Goal: Task Accomplishment & Management: Complete application form

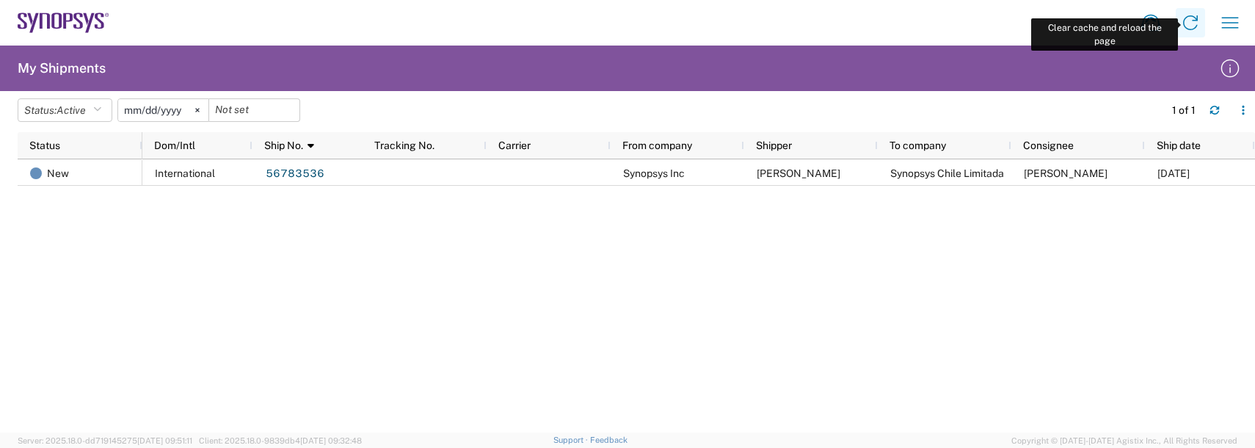
click at [1190, 27] on icon at bounding box center [1189, 22] width 23 height 23
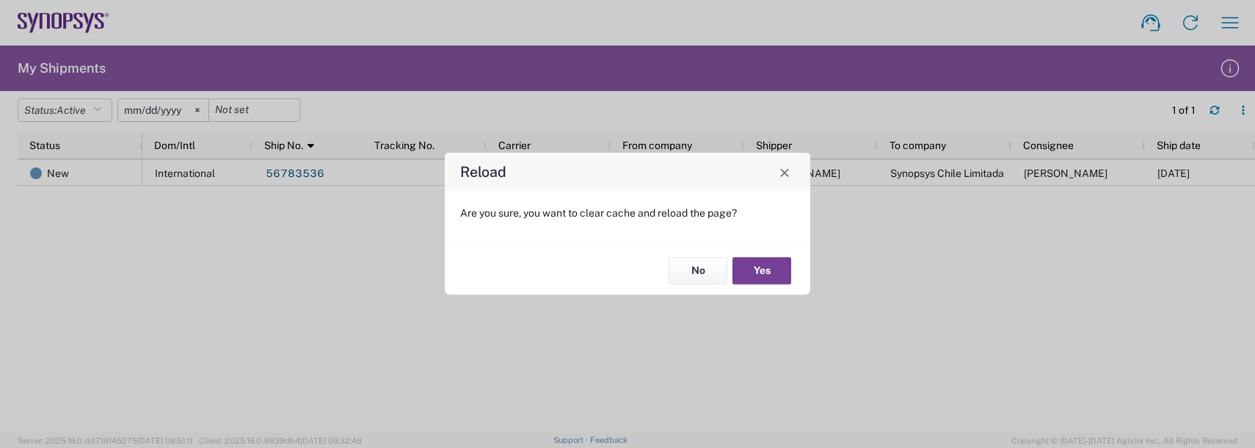
click at [773, 269] on button "Yes" at bounding box center [761, 270] width 59 height 27
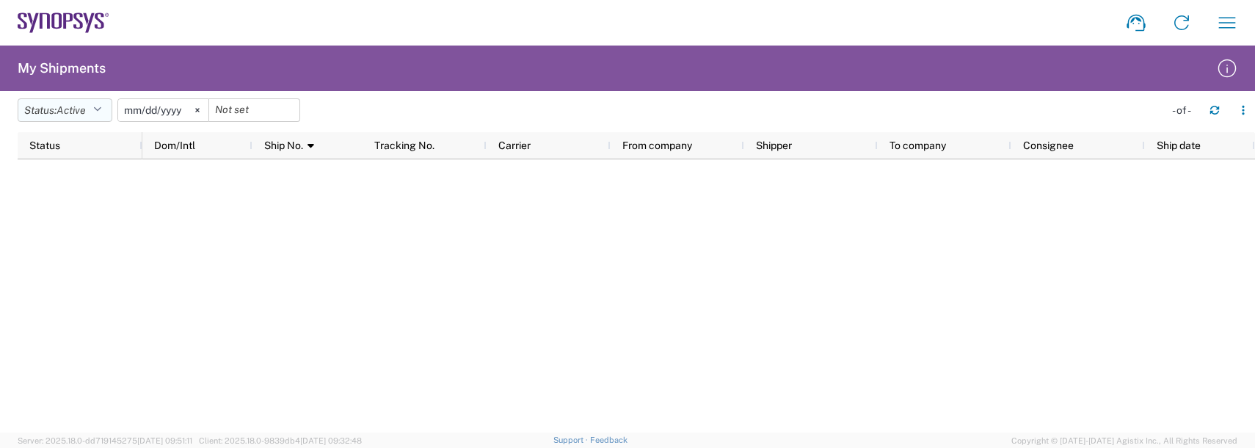
click at [94, 104] on button "Status: Active" at bounding box center [65, 109] width 95 height 23
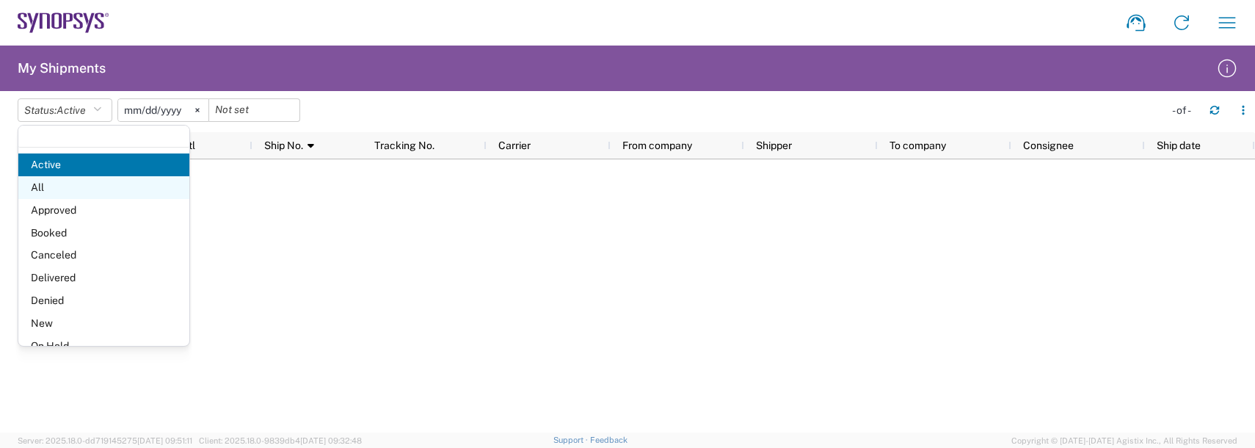
click at [41, 184] on span "All" at bounding box center [103, 187] width 171 height 23
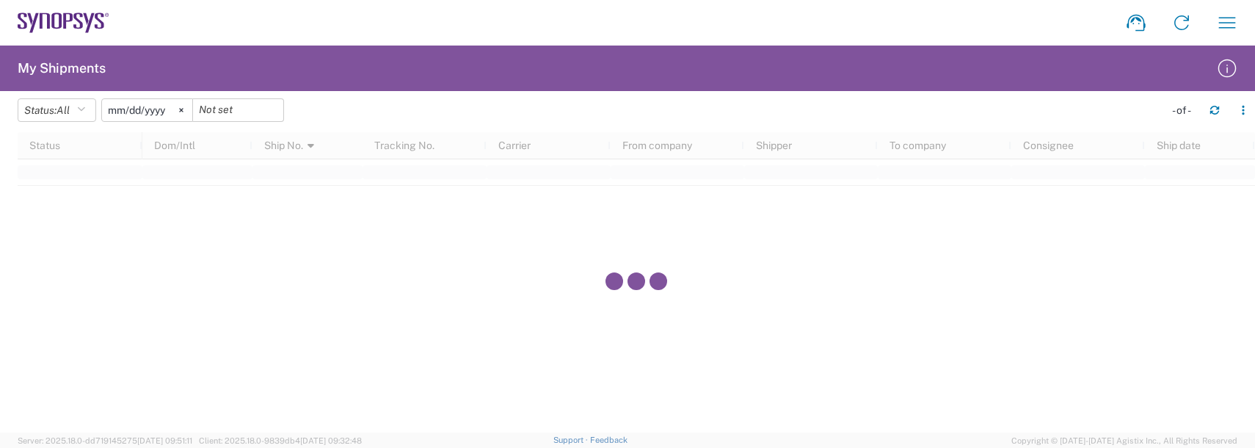
click at [134, 111] on input "2025-05-11" at bounding box center [147, 110] width 90 height 22
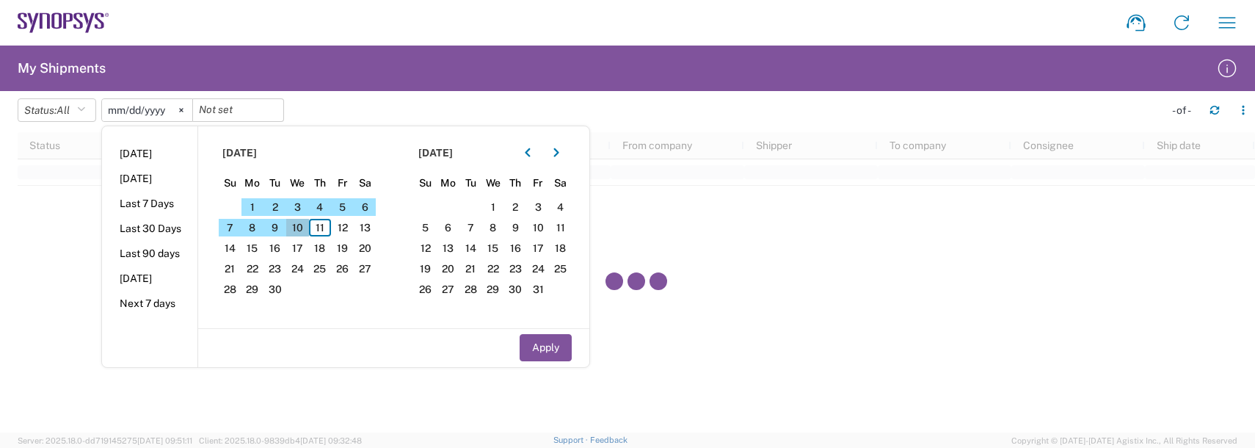
click at [304, 228] on span "10" at bounding box center [297, 228] width 23 height 18
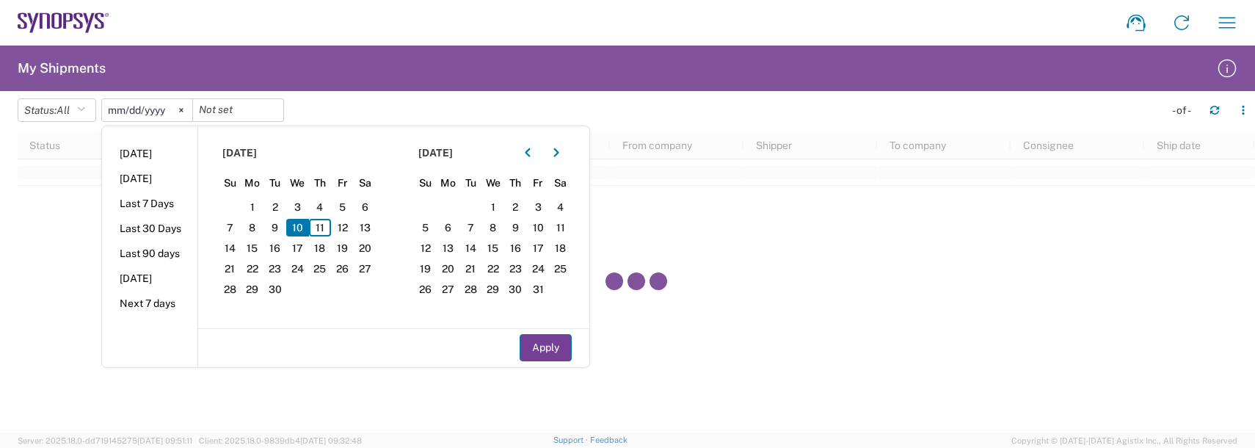
click at [545, 348] on button "Apply" at bounding box center [545, 347] width 52 height 27
type input "[DATE]"
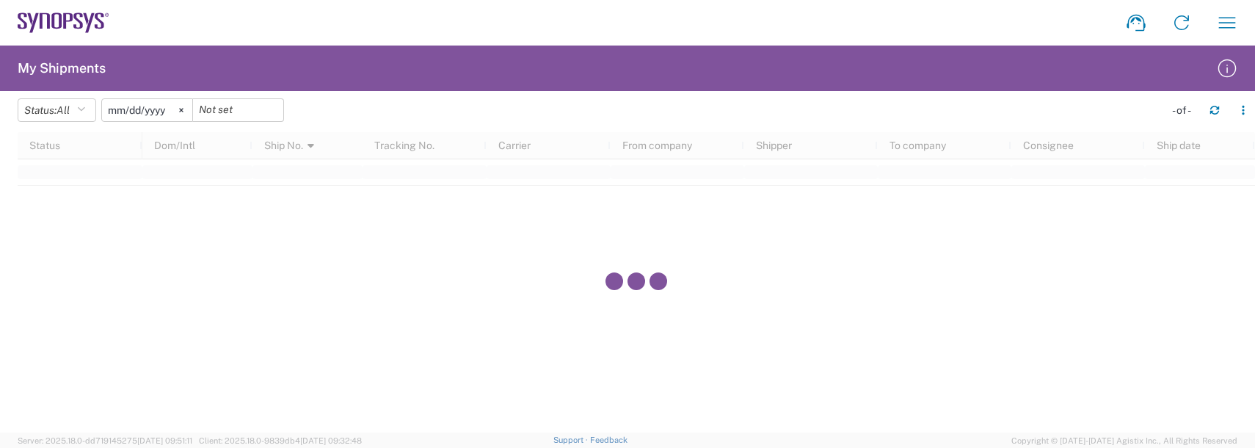
click at [153, 114] on input "[DATE]" at bounding box center [147, 110] width 90 height 22
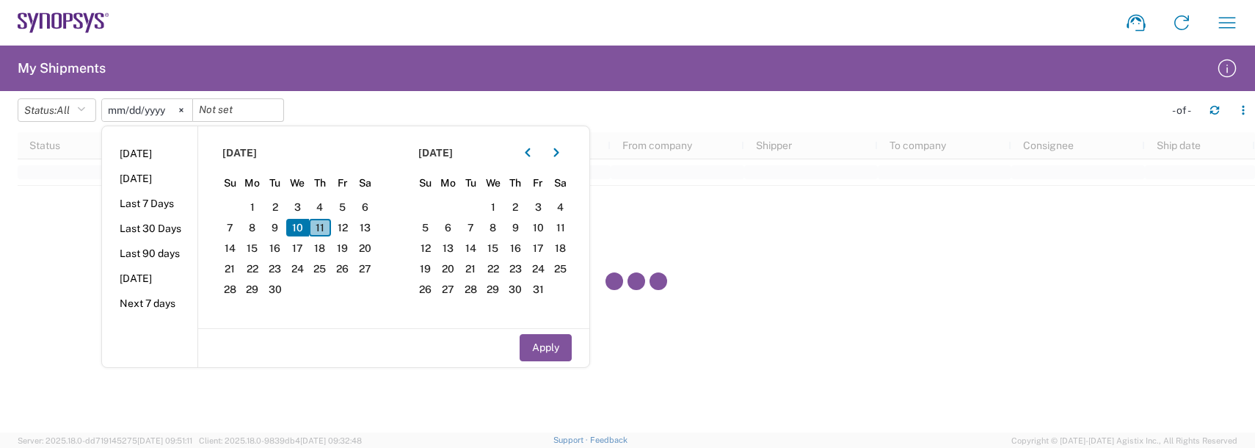
click at [327, 225] on span "11" at bounding box center [320, 228] width 23 height 18
click at [293, 227] on span "10" at bounding box center [297, 228] width 23 height 18
click at [309, 263] on span "24" at bounding box center [297, 269] width 23 height 18
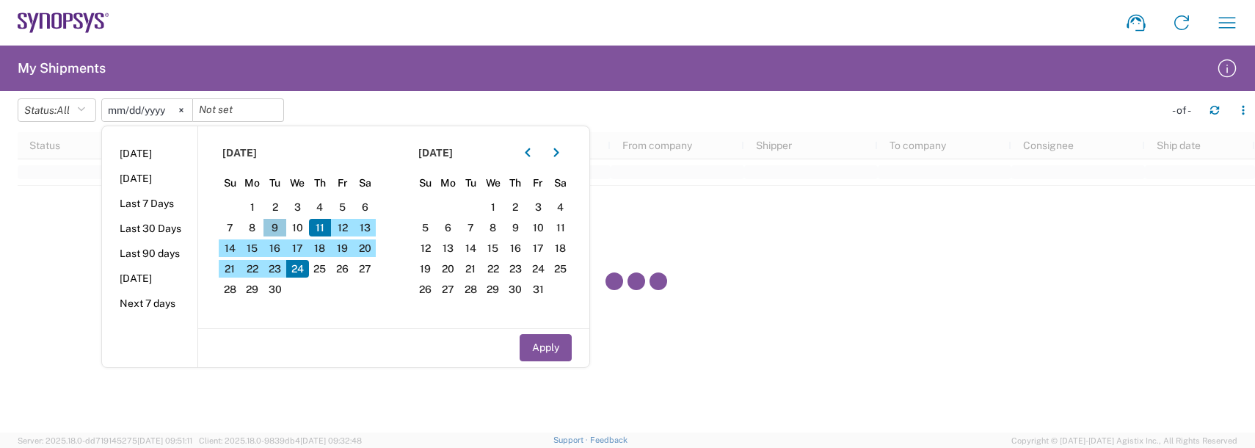
click at [285, 229] on span "9" at bounding box center [274, 228] width 23 height 18
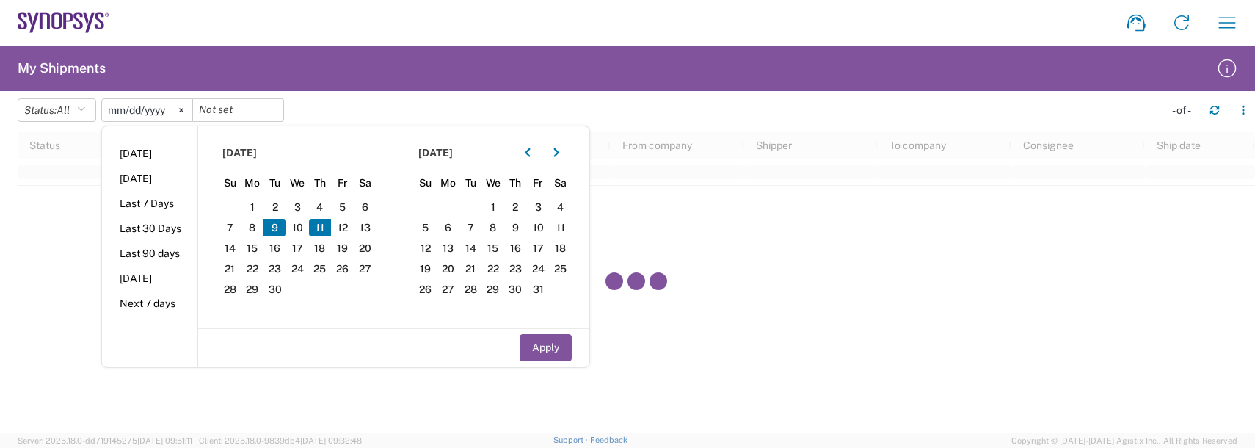
click at [318, 228] on span "11" at bounding box center [320, 228] width 23 height 18
click at [190, 112] on svg-icon at bounding box center [181, 110] width 22 height 22
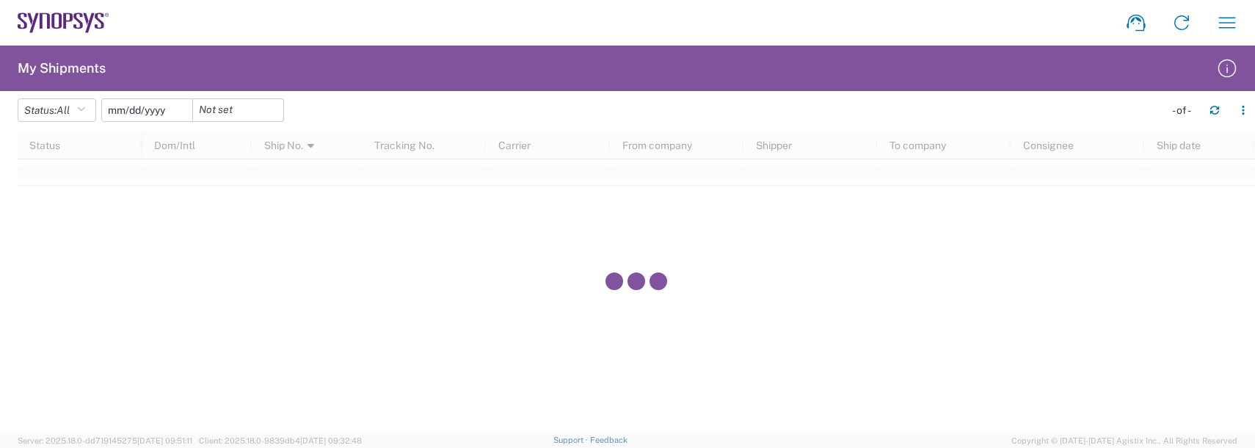
click at [150, 107] on input "date" at bounding box center [147, 110] width 90 height 22
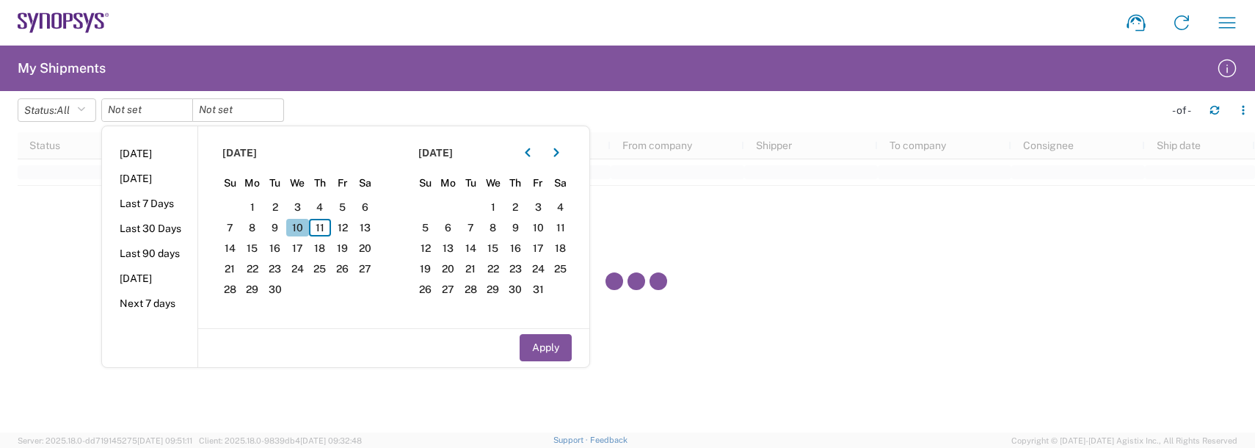
click at [295, 227] on span "10" at bounding box center [297, 228] width 23 height 18
click at [328, 228] on span "11" at bounding box center [320, 228] width 23 height 18
click at [547, 350] on button "Apply" at bounding box center [545, 347] width 52 height 27
type input "[DATE]"
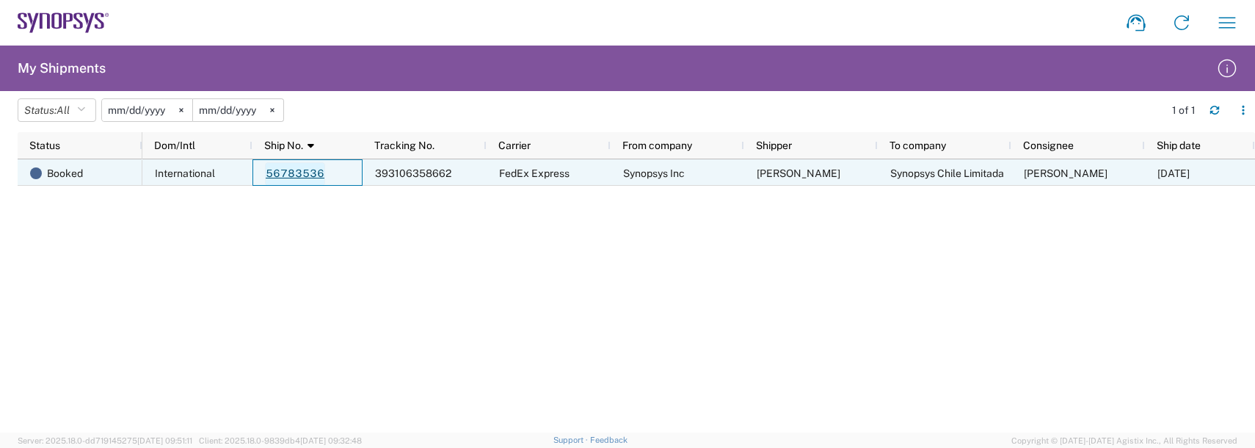
click at [304, 172] on link "56783536" at bounding box center [295, 173] width 60 height 23
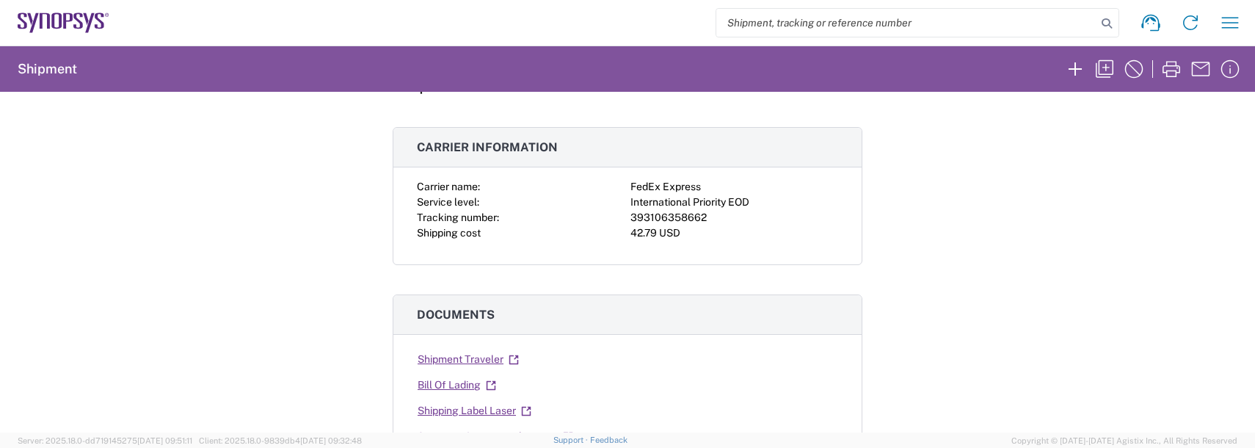
scroll to position [147, 0]
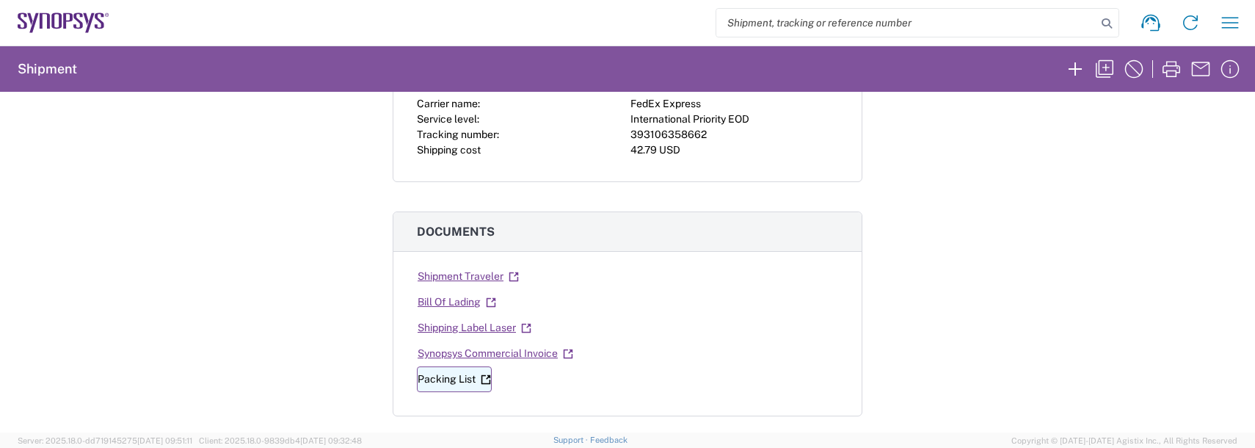
click at [433, 379] on link "Packing List" at bounding box center [454, 379] width 75 height 26
click at [455, 356] on link "Synopsys Commercial Invoice" at bounding box center [495, 353] width 157 height 26
click at [453, 332] on link "Shipping Label Laser" at bounding box center [474, 328] width 115 height 26
click at [434, 307] on link "Bill Of Lading" at bounding box center [457, 302] width 80 height 26
click at [462, 271] on link "Shipment Traveler" at bounding box center [468, 276] width 103 height 26
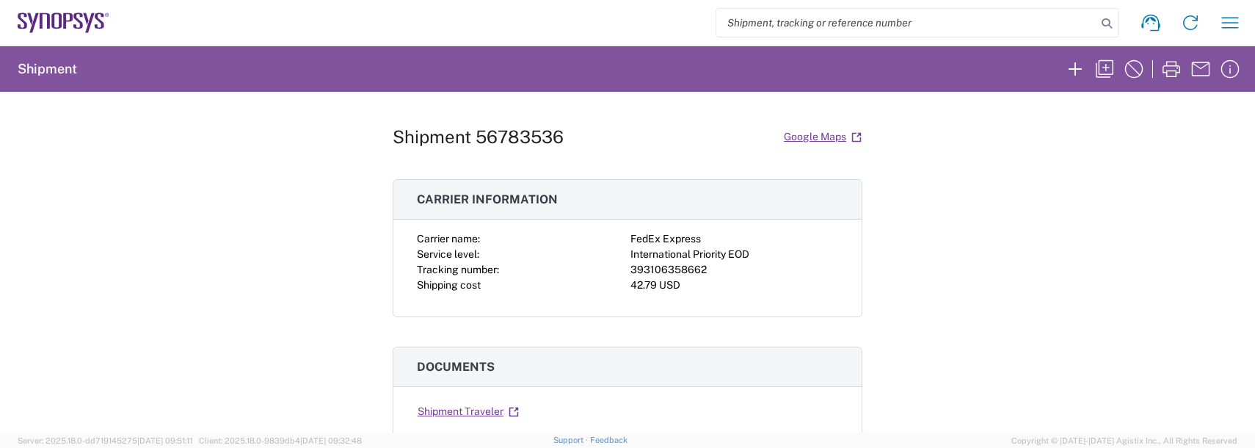
scroll to position [0, 0]
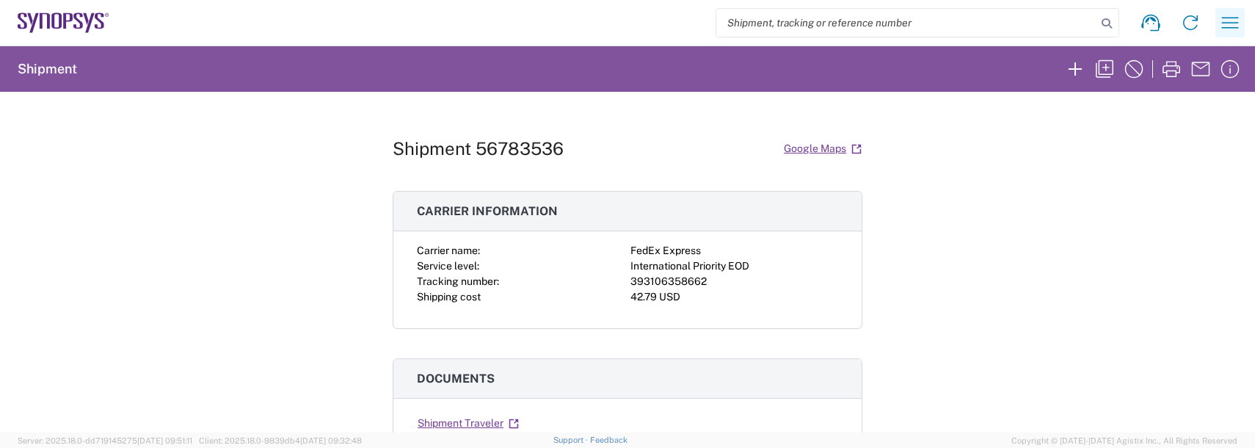
click at [1227, 27] on icon "button" at bounding box center [1229, 22] width 23 height 23
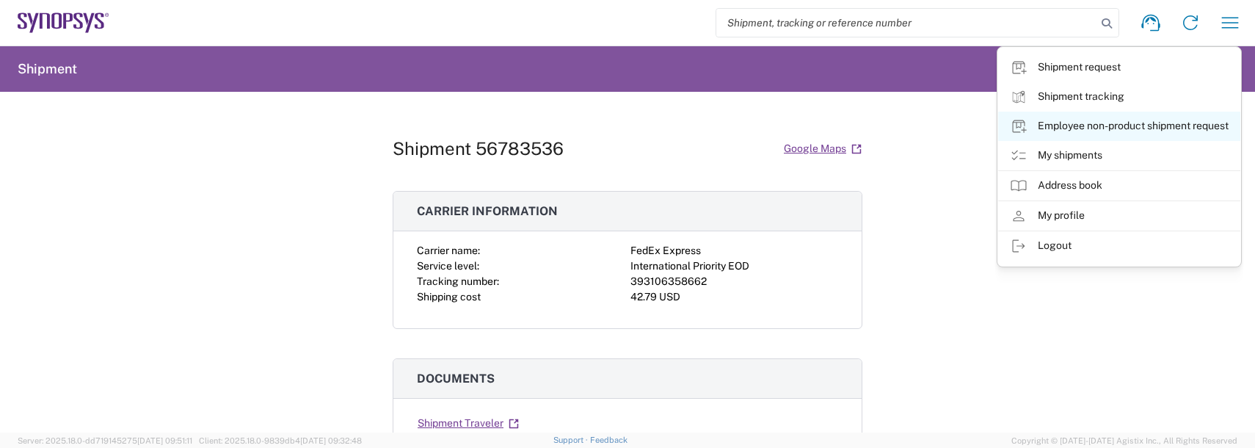
click at [1062, 126] on link "Employee non-product shipment request" at bounding box center [1119, 126] width 242 height 29
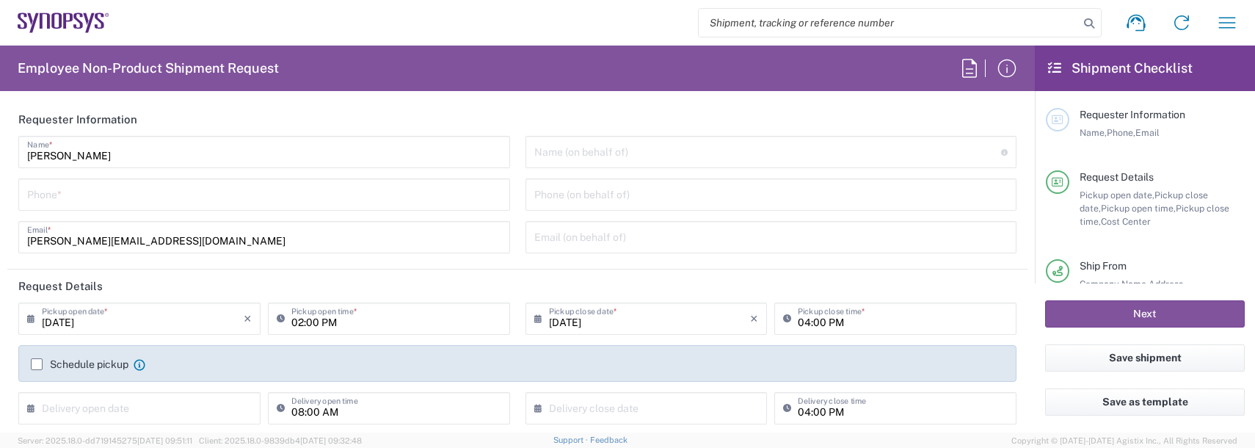
type input "Department"
type input "US01, FAC, SAFETY & 110696"
type input "[GEOGRAPHIC_DATA]"
type input "[US_STATE]"
type input "Delivered at Place"
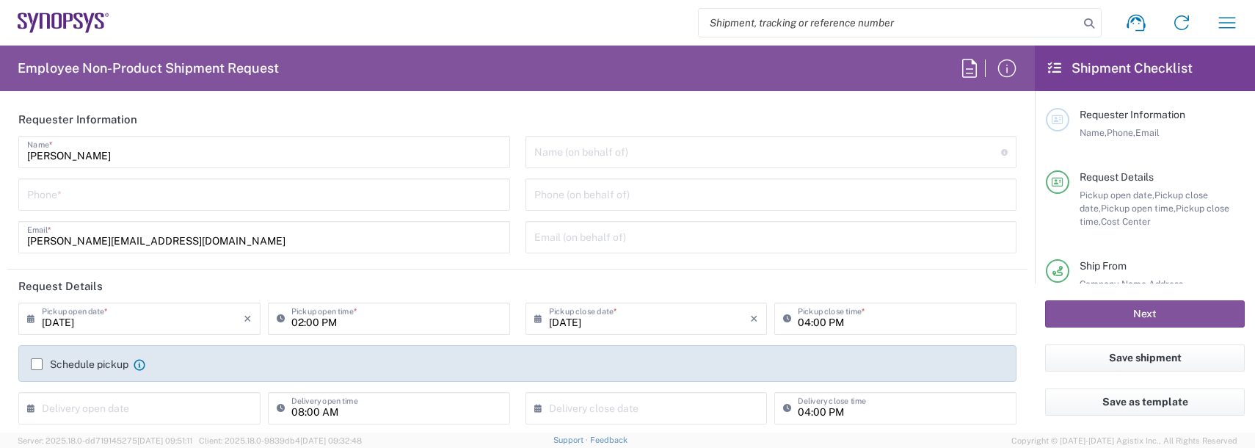
type input "[GEOGRAPHIC_DATA]"
click at [110, 186] on input "tel" at bounding box center [264, 193] width 474 height 26
type input "Boxborough US8W"
type input "9788371149"
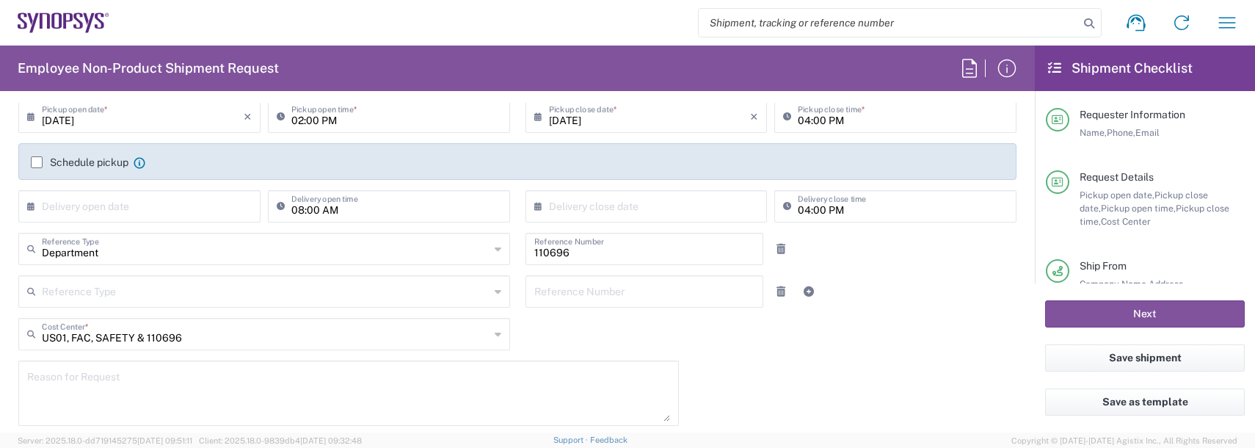
scroll to position [367, 0]
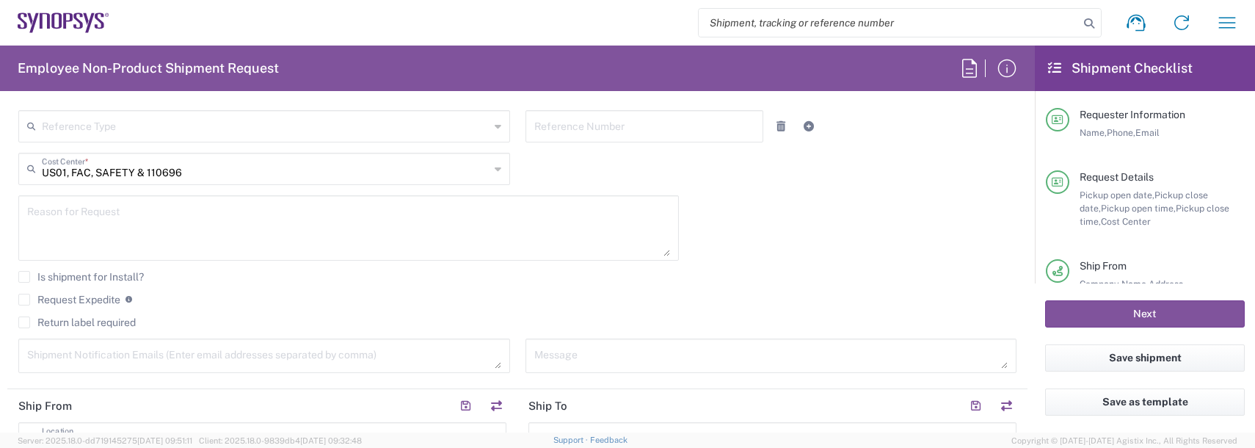
click at [81, 247] on textarea at bounding box center [348, 228] width 643 height 56
type textarea "badge request 2"
click at [82, 358] on textarea at bounding box center [264, 356] width 474 height 26
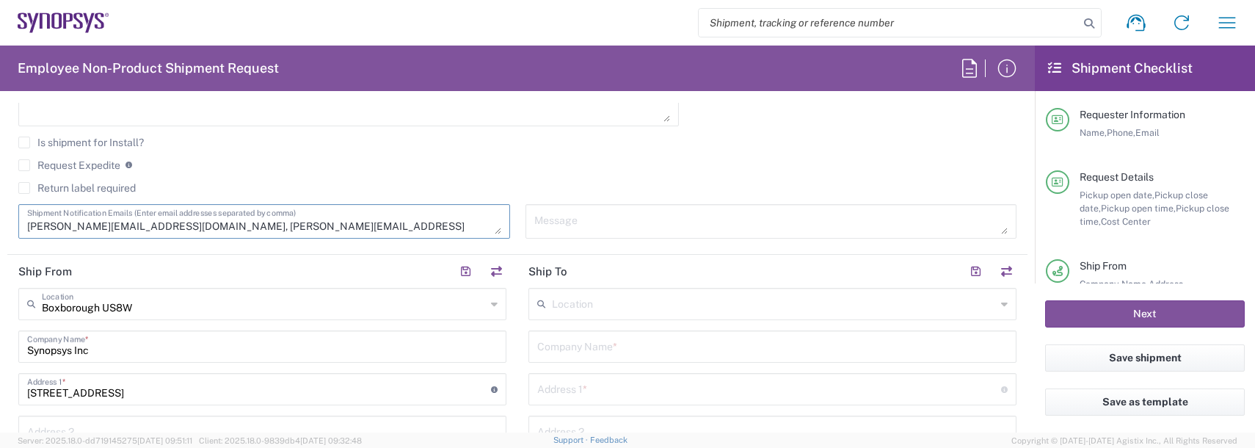
scroll to position [514, 0]
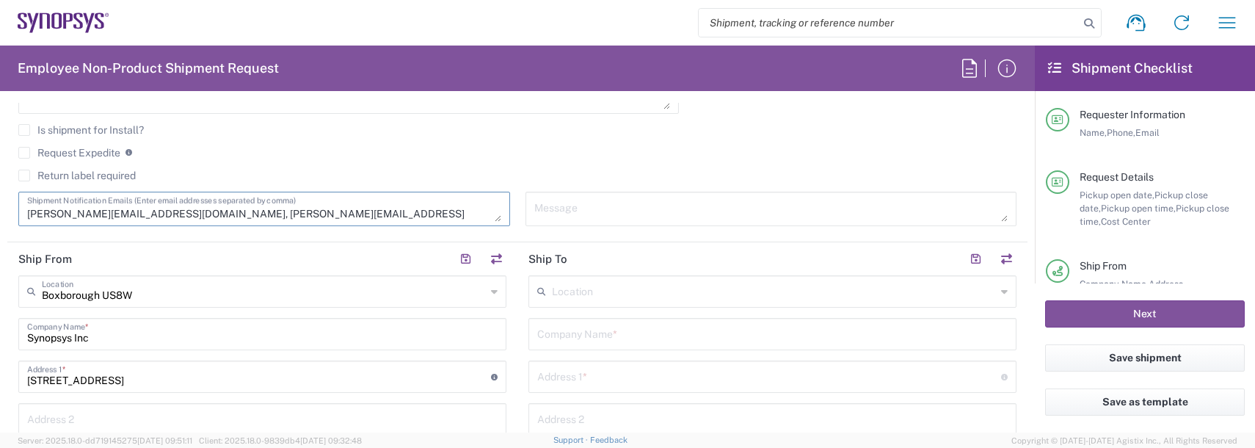
type textarea "[PERSON_NAME][EMAIL_ADDRESS][DOMAIN_NAME], [PERSON_NAME][EMAIL_ADDRESS][DOMAIN_…"
drag, startPoint x: 619, startPoint y: 310, endPoint x: 613, endPoint y: 303, distance: 8.8
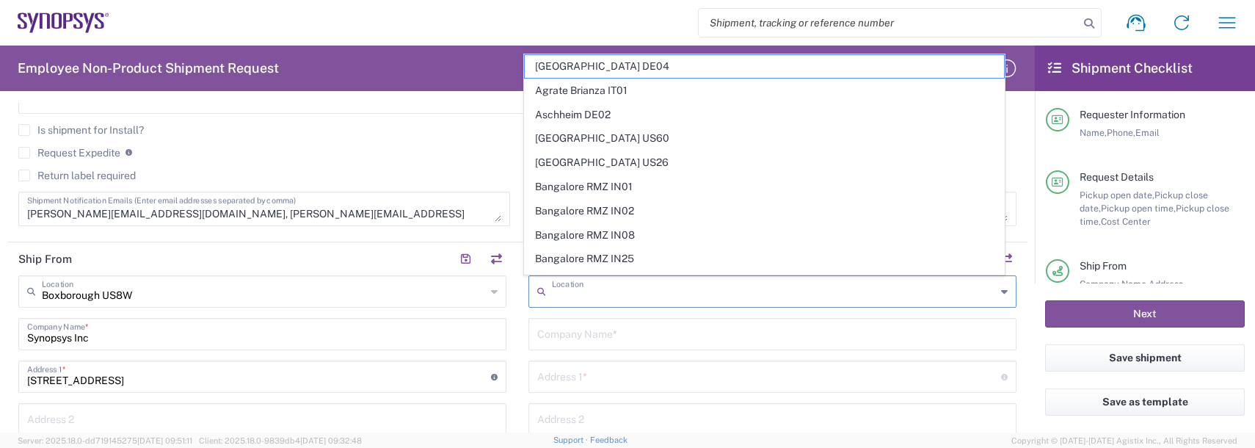
click at [605, 296] on input "text" at bounding box center [774, 290] width 444 height 26
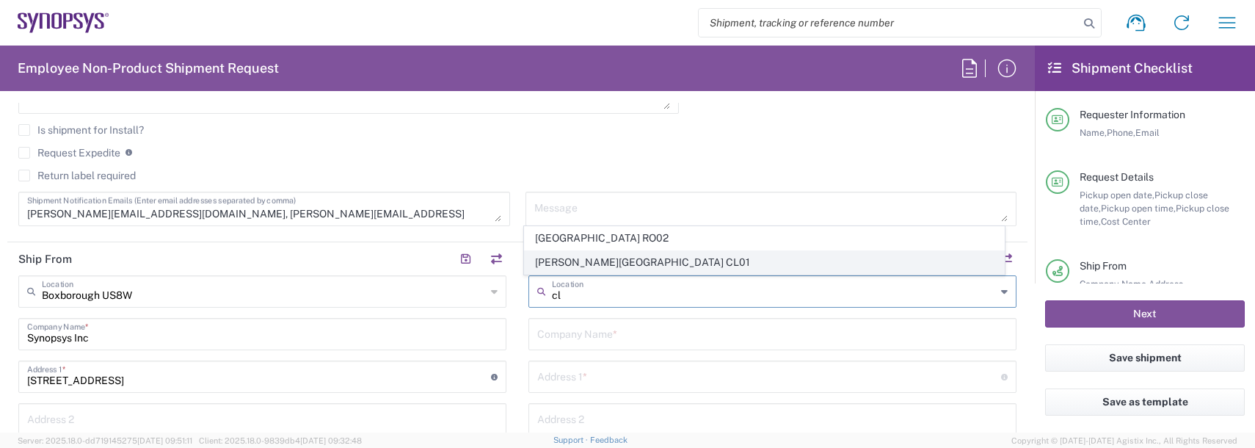
click at [601, 259] on span "[PERSON_NAME][GEOGRAPHIC_DATA] CL01" at bounding box center [765, 262] width 480 height 23
type input "[PERSON_NAME][GEOGRAPHIC_DATA] CL01"
type input "Synopsys Chile Limitada"
type input "[STREET_ADDRESS]"
type input "Suite 708"
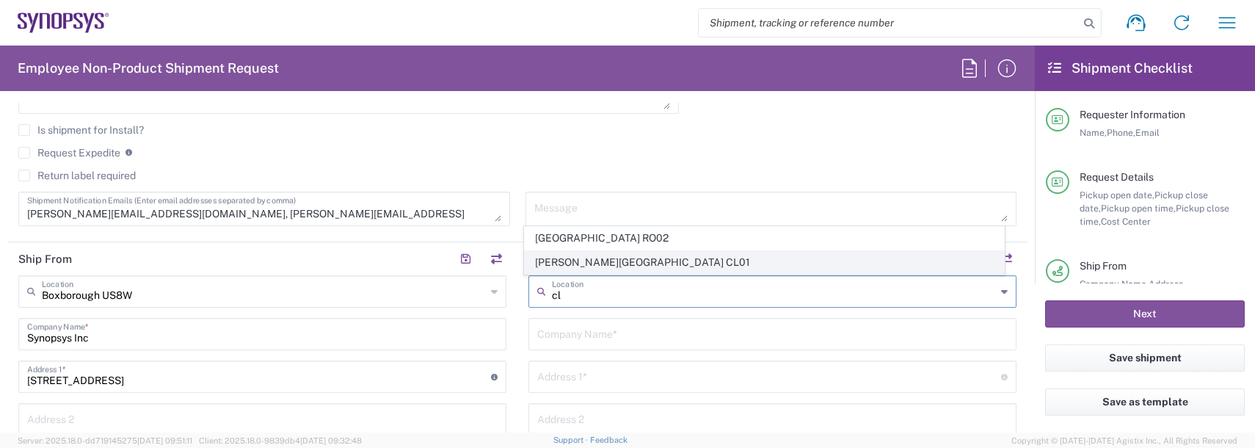
type input "[PERSON_NAME]"
type input "[GEOGRAPHIC_DATA]"
type input "7630260"
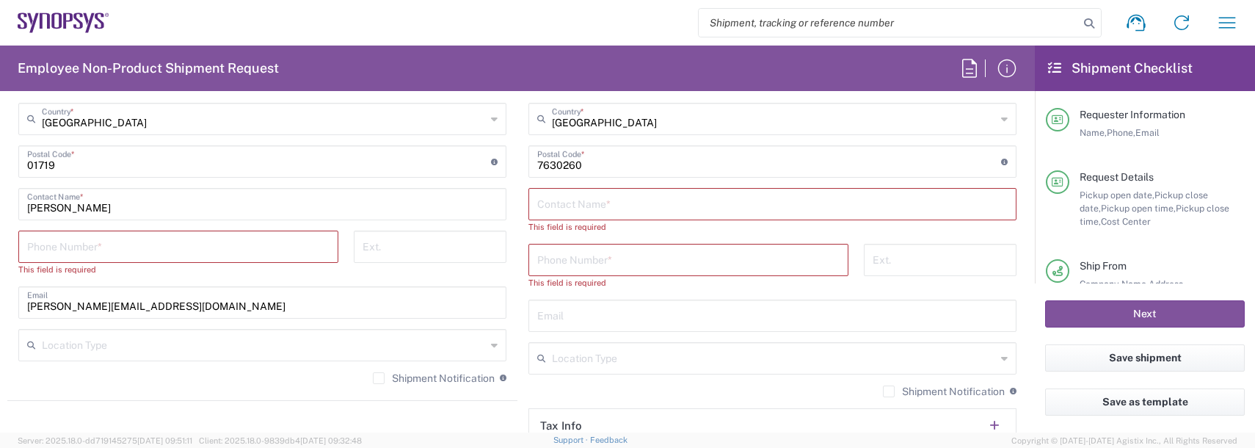
scroll to position [954, 0]
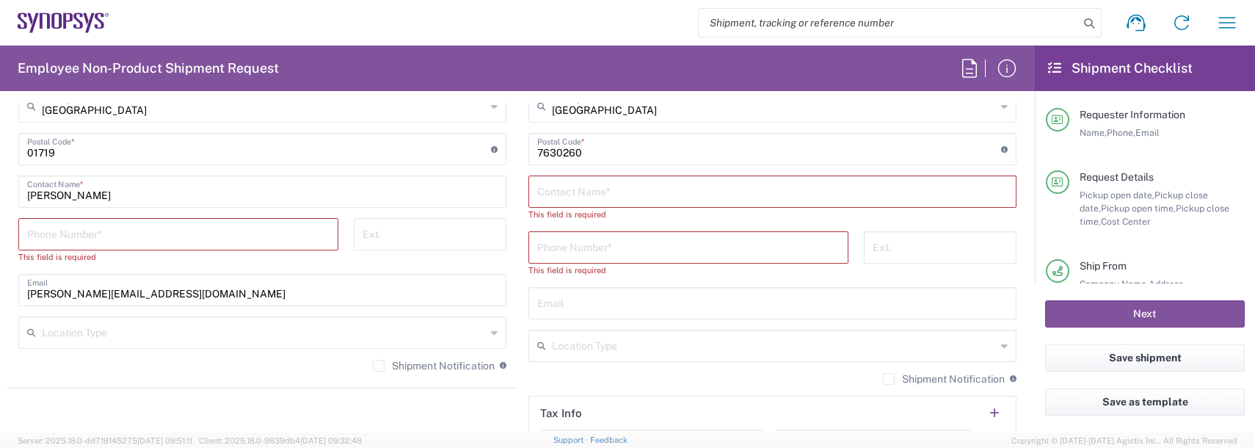
click at [597, 196] on input "text" at bounding box center [772, 191] width 470 height 26
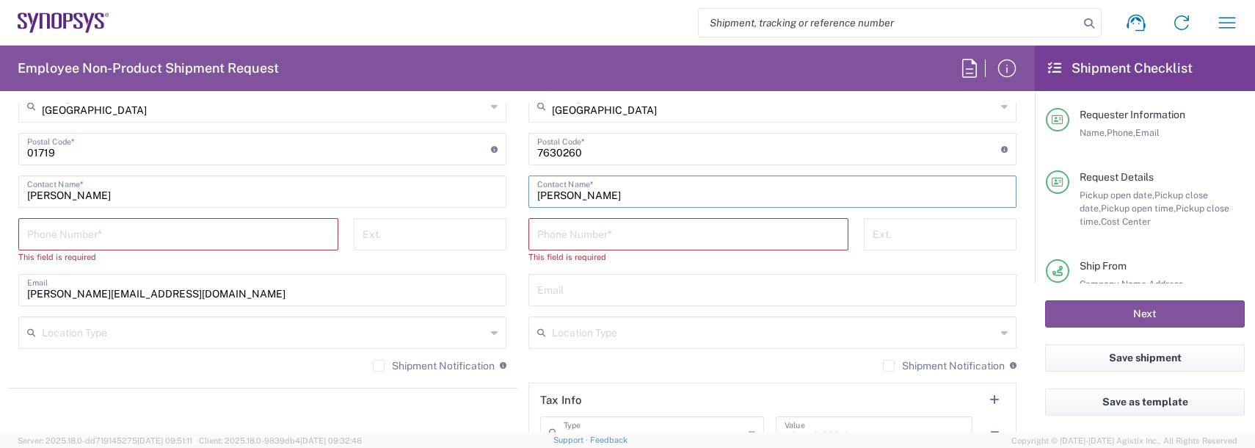
type input "[PERSON_NAME]"
click at [147, 236] on input "tel" at bounding box center [178, 233] width 302 height 26
type input "9788371149"
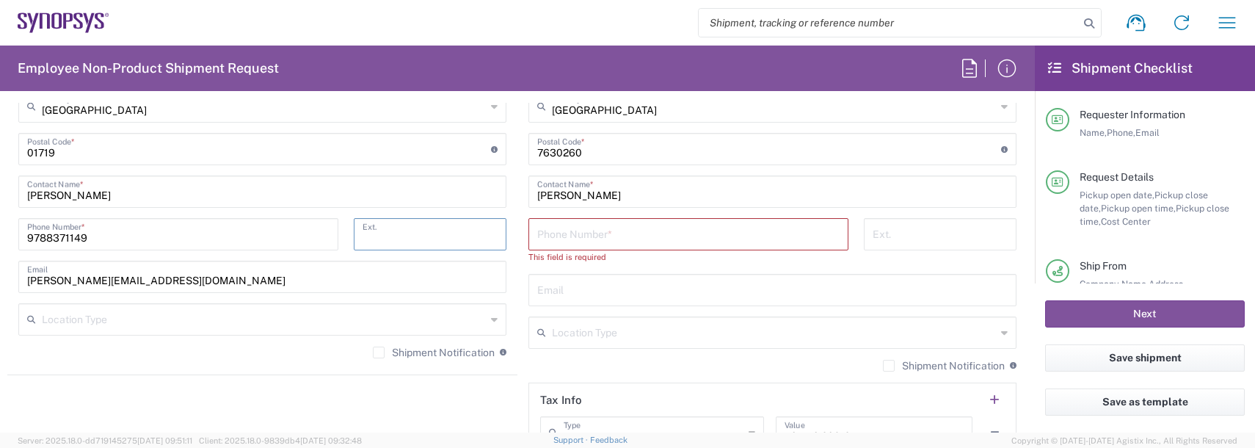
click at [571, 226] on input "tel" at bounding box center [688, 233] width 302 height 26
click at [550, 238] on input "tel" at bounding box center [688, 233] width 302 height 26
paste input "56 2 33212860"
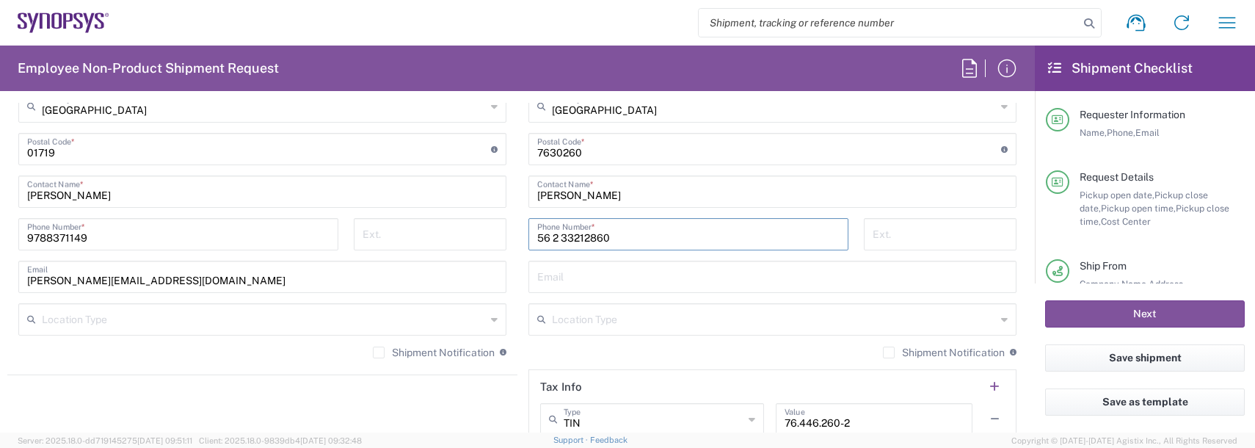
click at [556, 237] on input "56 2 33212860" at bounding box center [688, 233] width 302 height 26
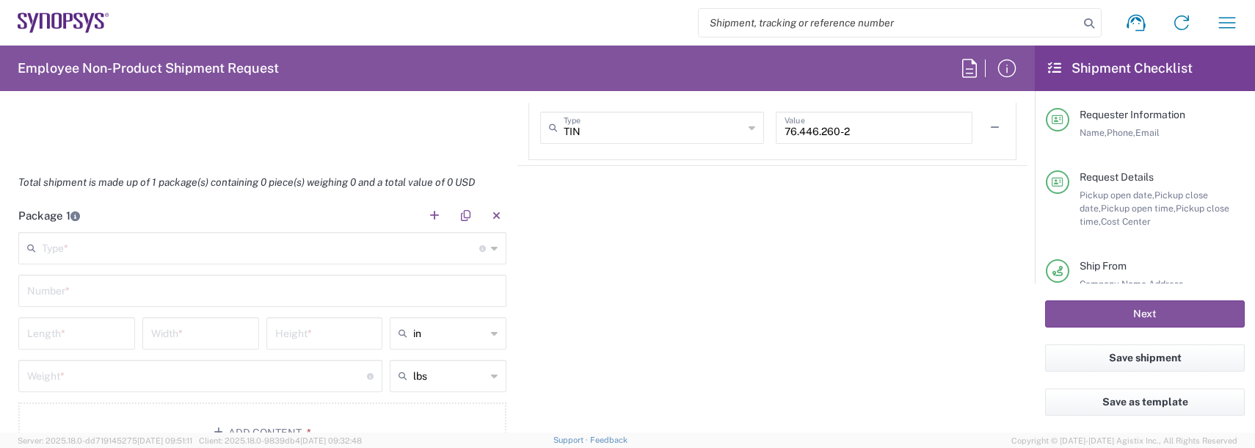
scroll to position [1247, 0]
type input "56233212860"
click at [119, 241] on input "text" at bounding box center [260, 245] width 437 height 26
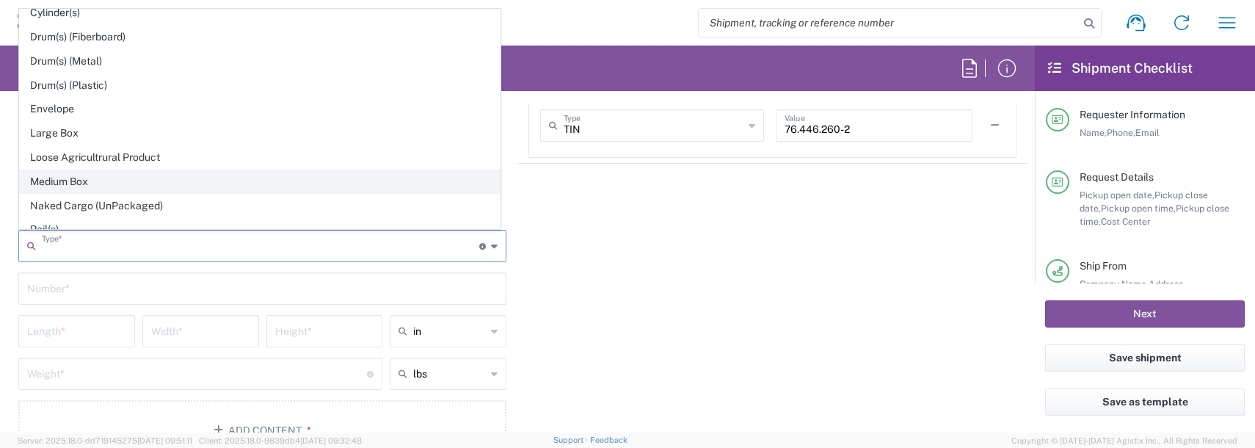
scroll to position [367, 0]
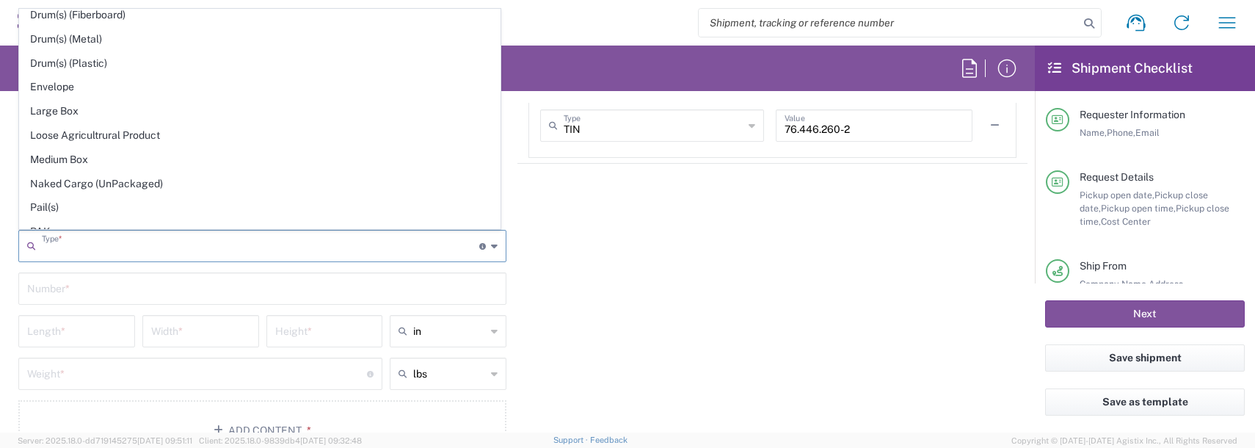
click at [56, 89] on span "Envelope" at bounding box center [260, 87] width 480 height 23
type input "Envelope"
type input "1"
type input "9.5"
type input "12.5"
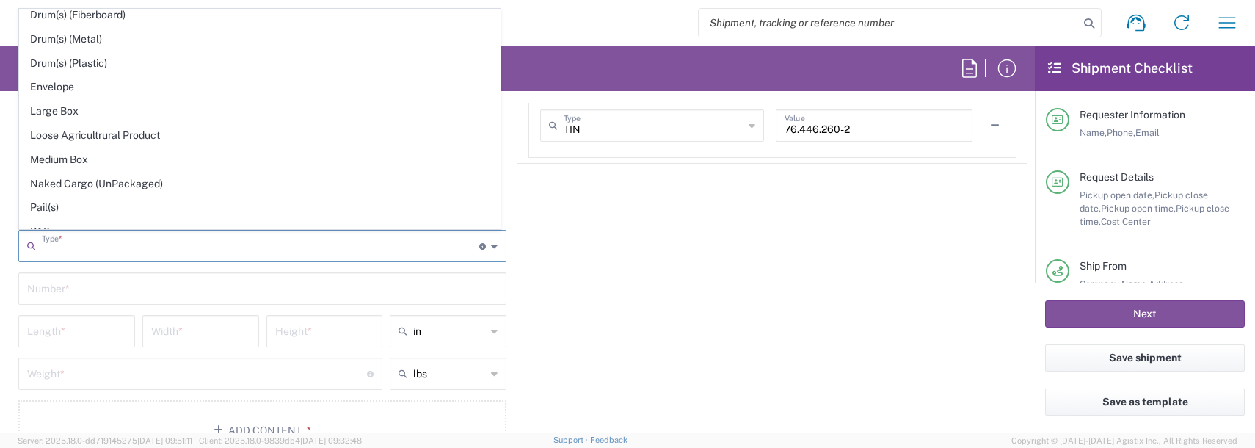
type input "0.25"
type input "1"
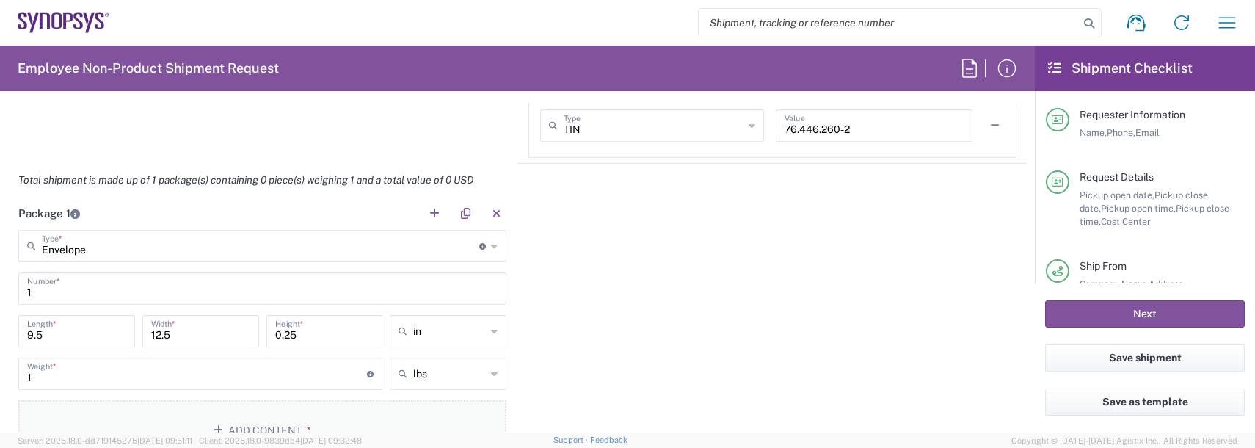
click at [224, 411] on button "Add Content *" at bounding box center [262, 430] width 488 height 60
